Goal: Find specific page/section: Find specific page/section

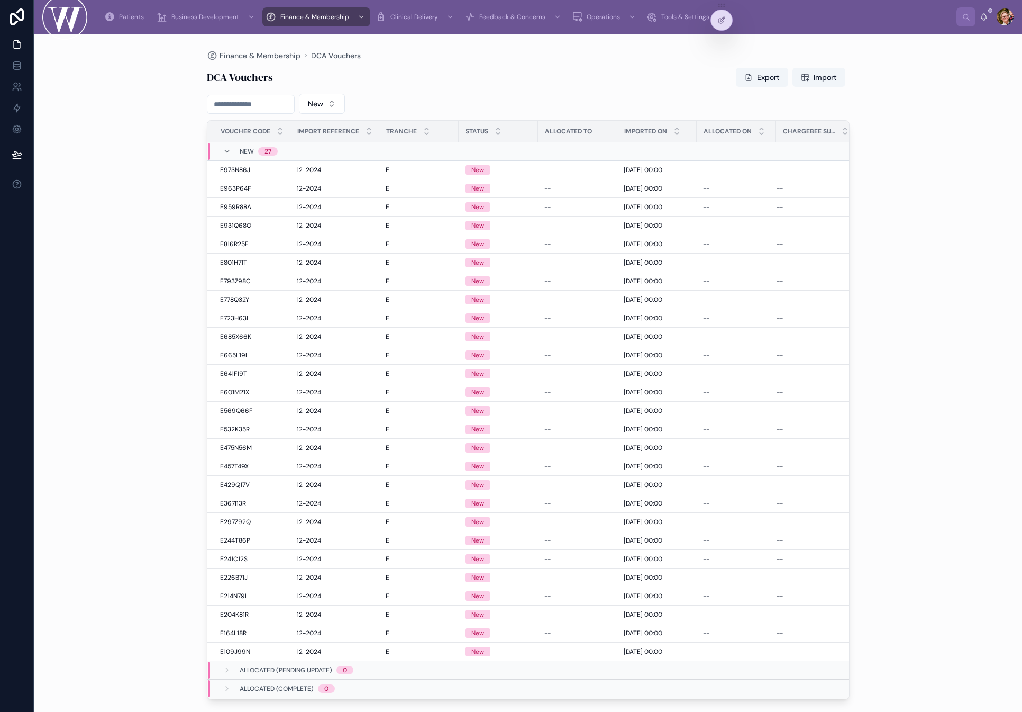
click at [144, 224] on div "Finance & Membership DCA Vouchers DCA Vouchers Export Import New Voucher Code I…" at bounding box center [528, 373] width 988 height 678
